Goal: Information Seeking & Learning: Learn about a topic

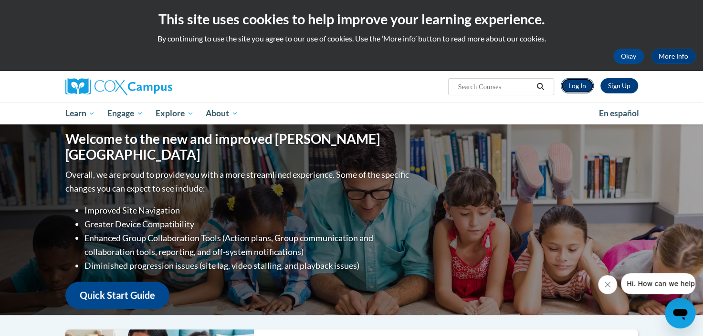
click at [583, 86] on link "Log In" at bounding box center [577, 85] width 33 height 15
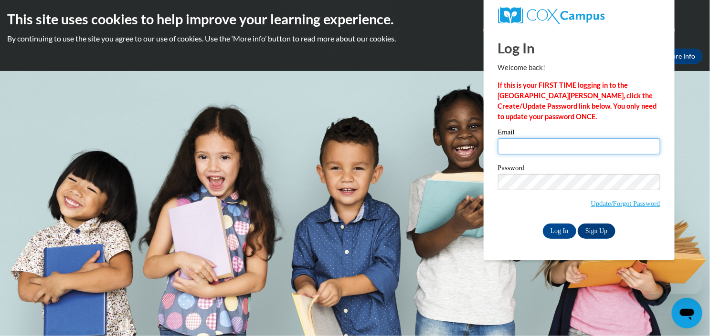
click at [542, 144] on input "Email" at bounding box center [579, 146] width 162 height 16
type input "elizabeth.bryant@dph.ga.gov"
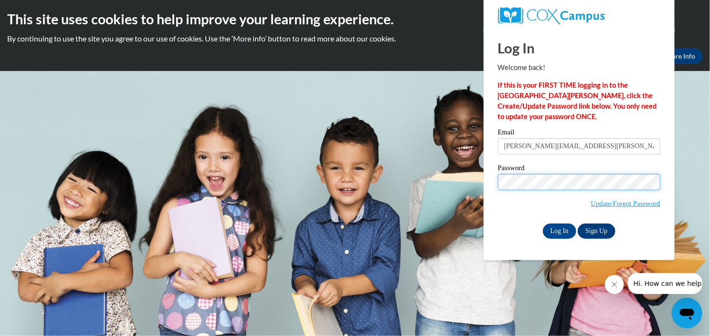
click at [543, 224] on input "Log In" at bounding box center [559, 231] width 33 height 15
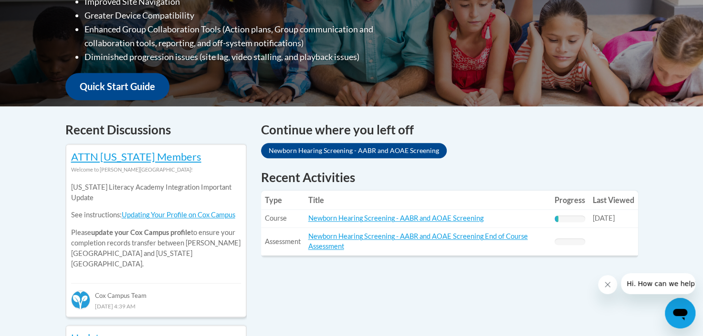
scroll to position [334, 0]
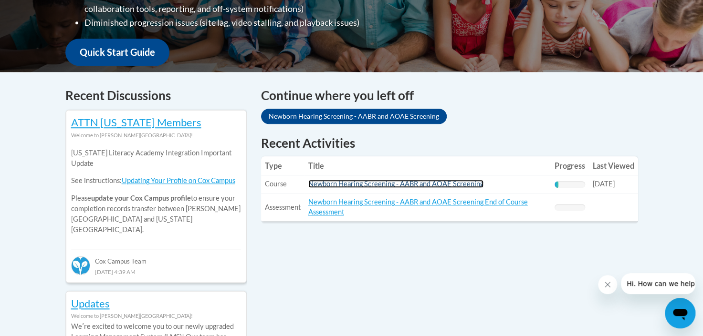
click at [408, 182] on link "Newborn Hearing Screening - AABR and AOAE Screening" at bounding box center [395, 184] width 175 height 8
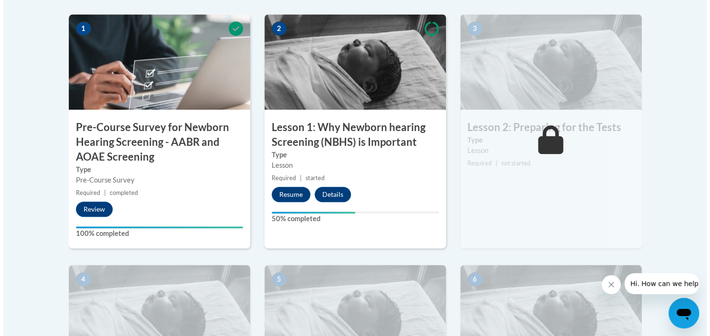
scroll to position [334, 0]
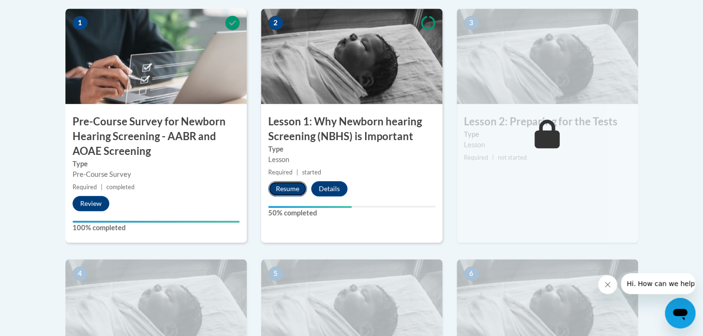
click at [292, 185] on button "Resume" at bounding box center [287, 188] width 39 height 15
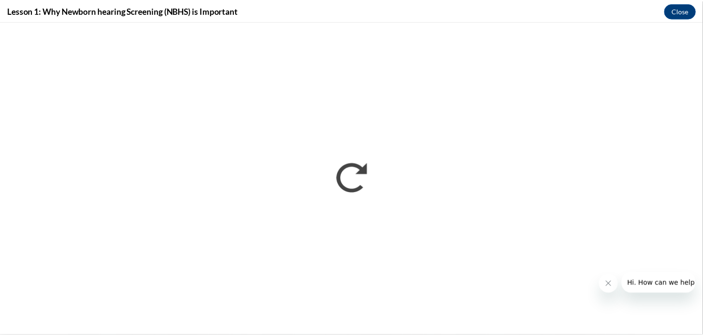
scroll to position [0, 0]
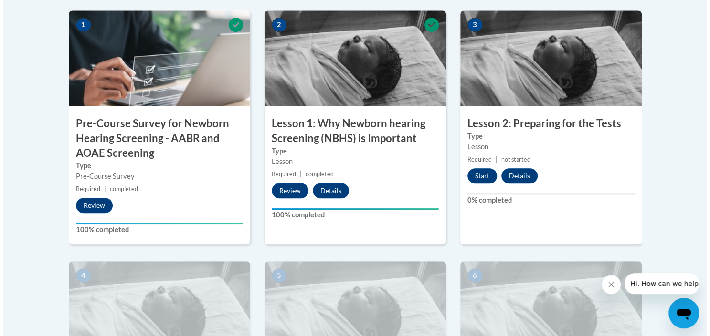
scroll to position [334, 0]
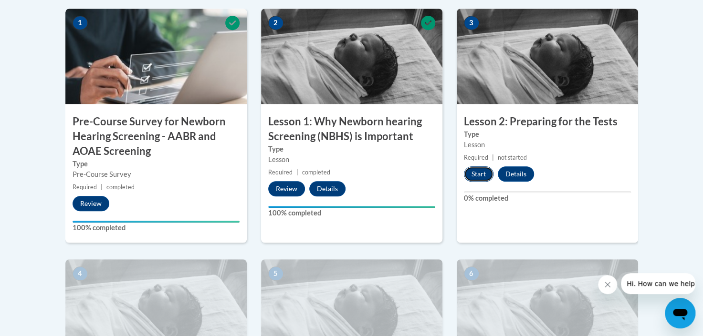
click at [471, 171] on button "Start" at bounding box center [479, 174] width 30 height 15
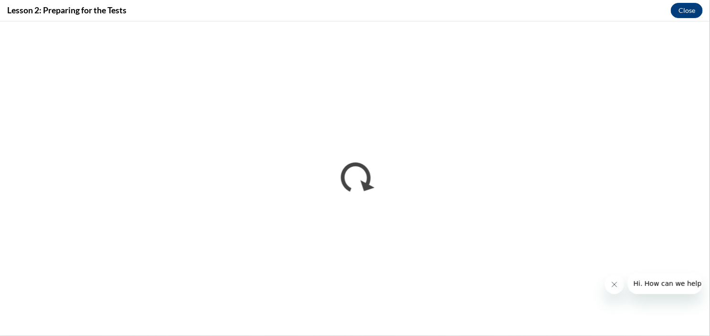
scroll to position [0, 0]
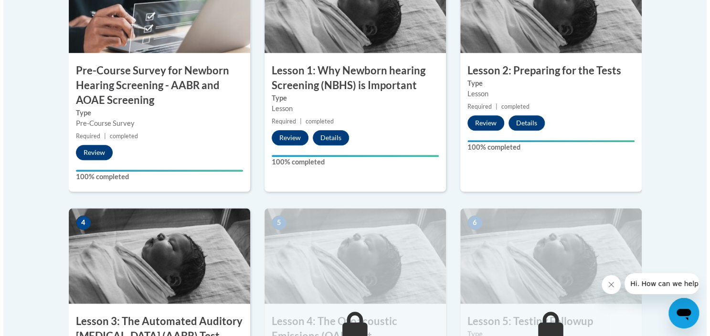
scroll to position [477, 0]
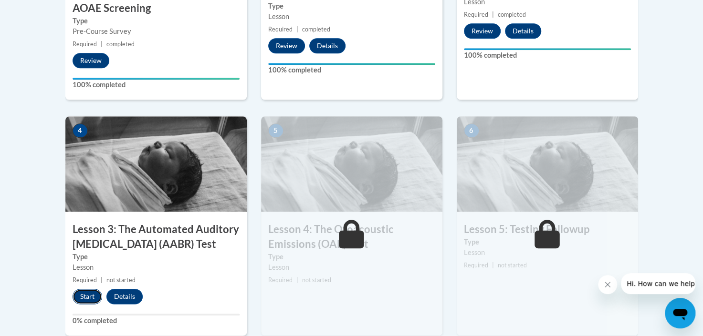
click at [84, 296] on button "Start" at bounding box center [88, 296] width 30 height 15
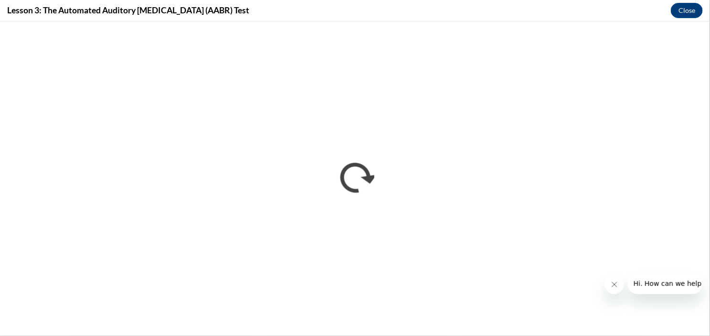
scroll to position [0, 0]
